Goal: Task Accomplishment & Management: Use online tool/utility

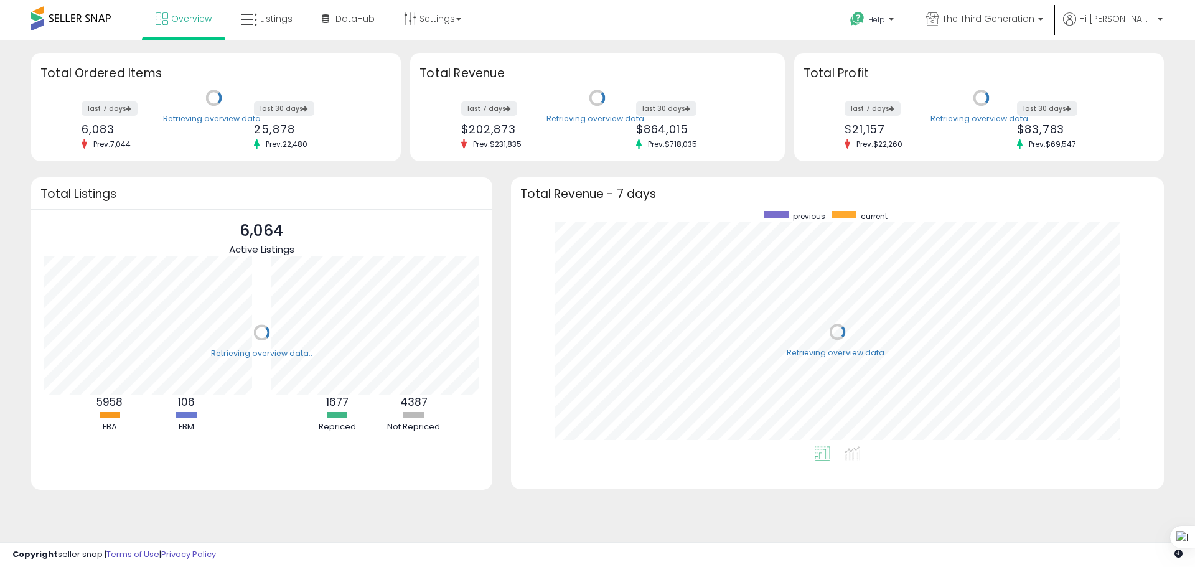
scroll to position [235, 628]
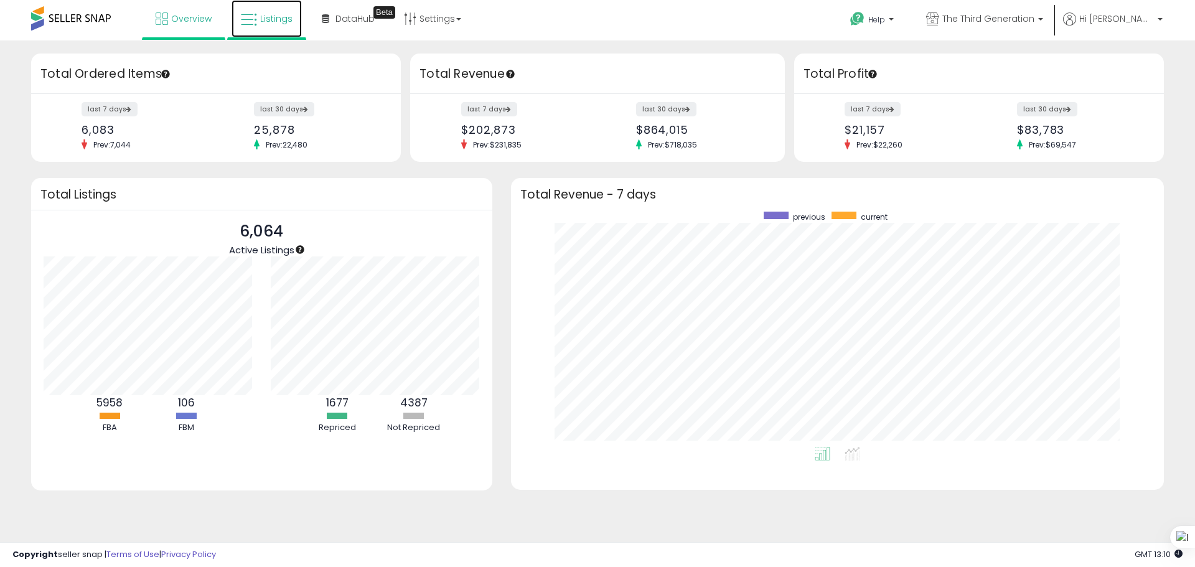
click at [271, 27] on link "Listings" at bounding box center [266, 18] width 70 height 37
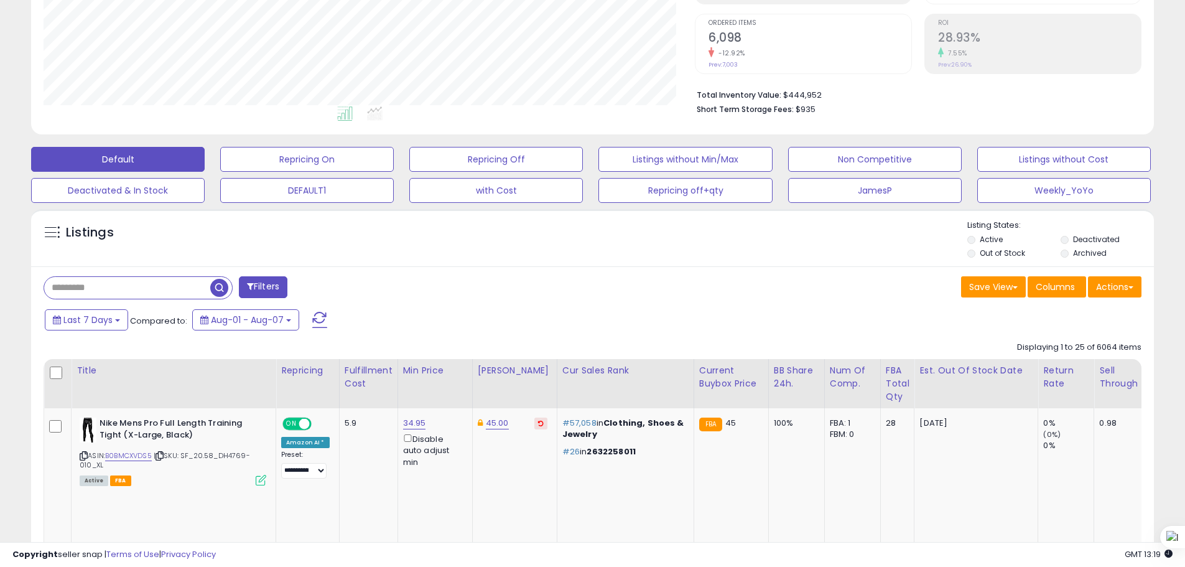
scroll to position [249, 0]
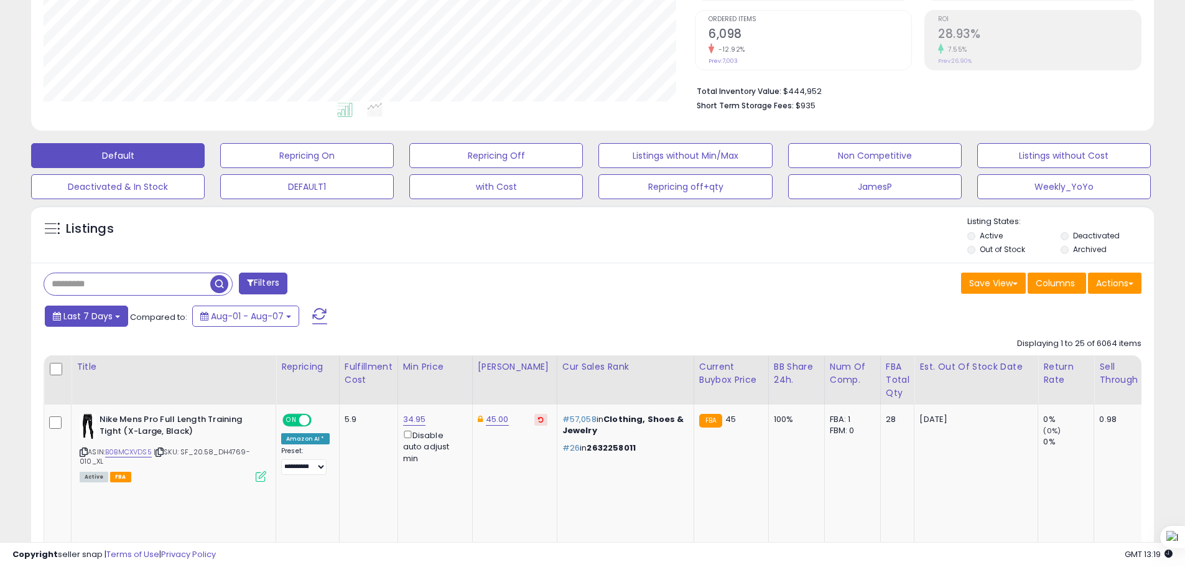
click at [103, 320] on span "Last 7 Days" at bounding box center [87, 316] width 49 height 12
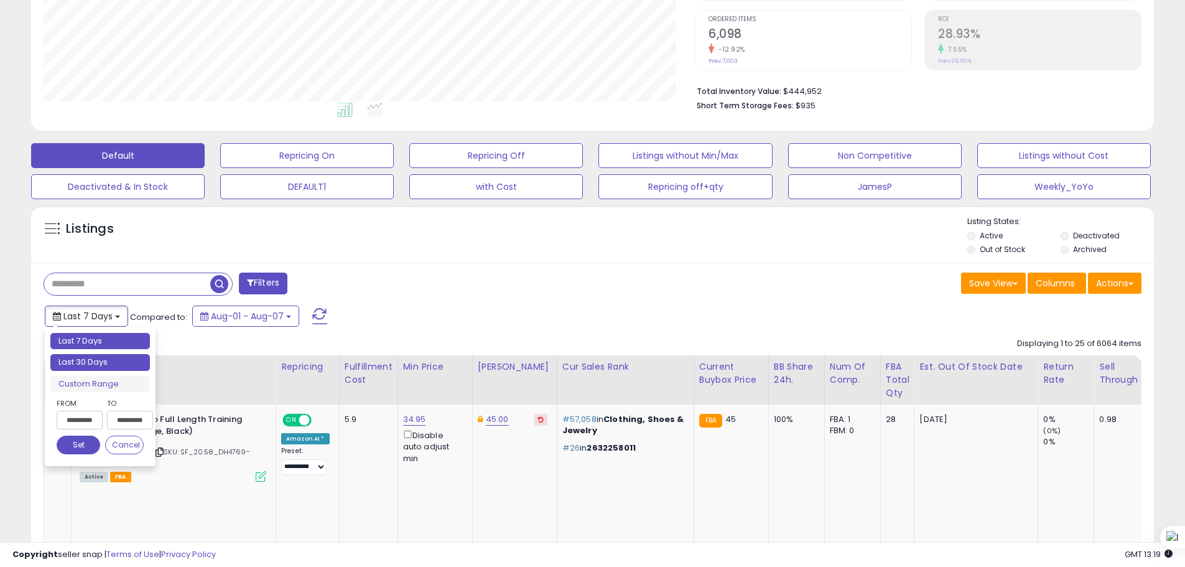
type input "**********"
click at [108, 361] on li "Last 30 Days" at bounding box center [100, 362] width 100 height 17
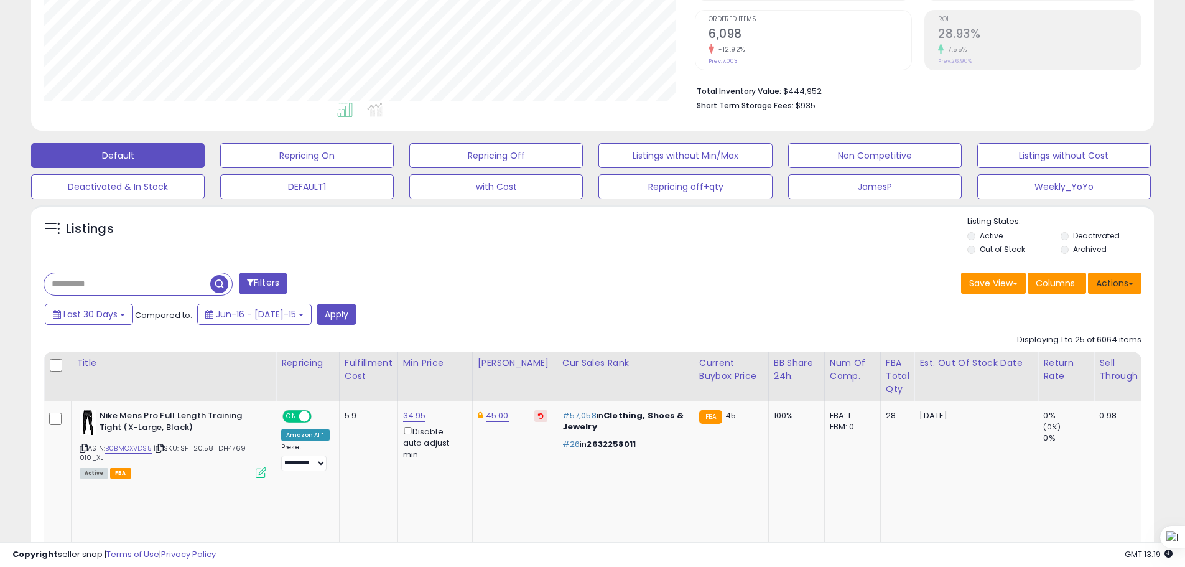
click at [1115, 289] on button "Actions" at bounding box center [1115, 283] width 54 height 21
click at [1109, 367] on link "Export All Columns" at bounding box center [1064, 362] width 136 height 19
